Goal: Browse casually: Explore the website without a specific task or goal

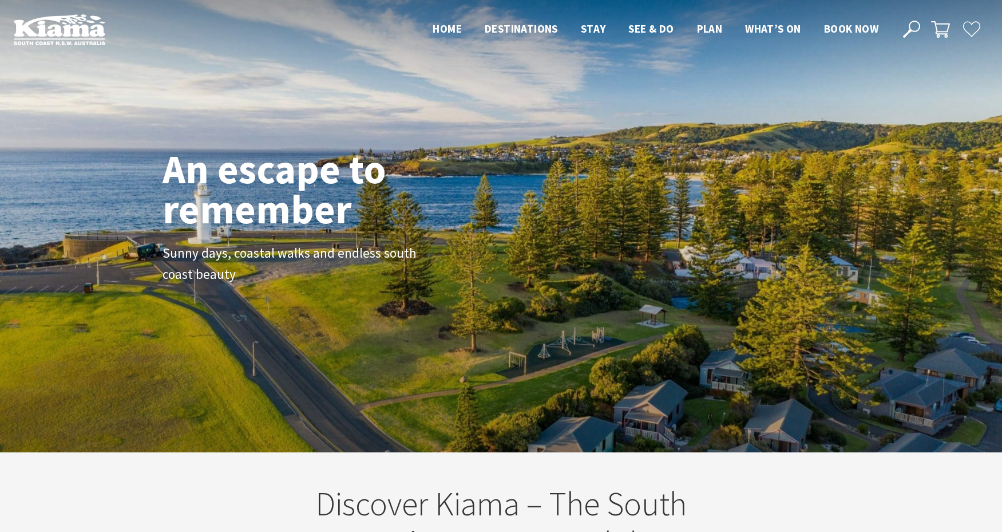
scroll to position [185, 1011]
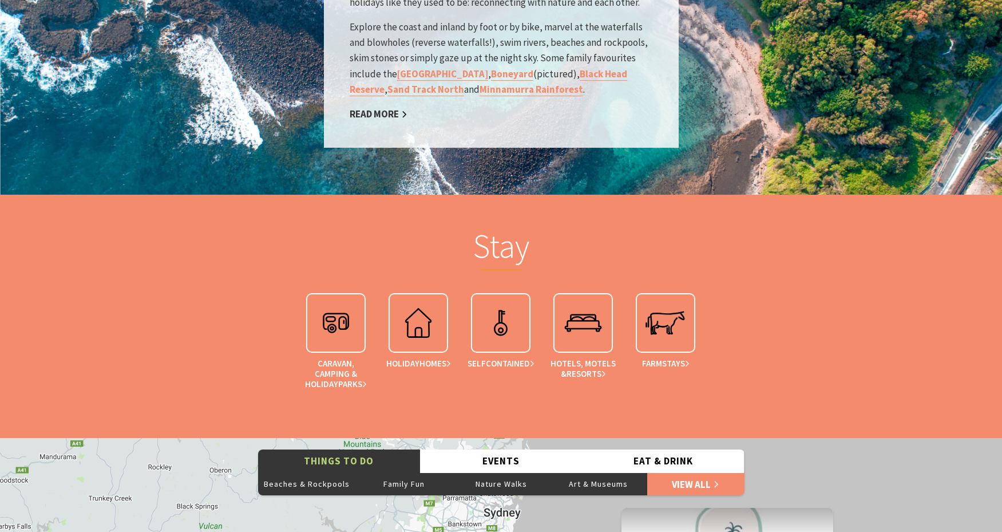
scroll to position [1965, 0]
